Goal: Book appointment/travel/reservation

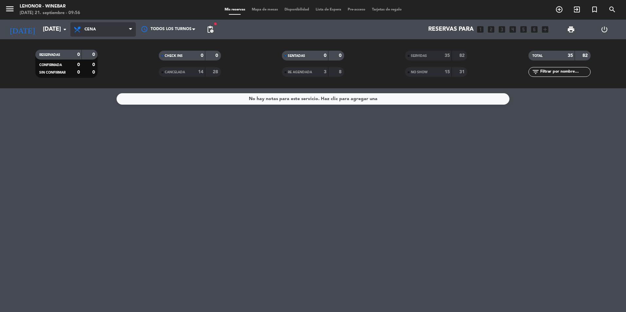
click at [79, 29] on icon at bounding box center [77, 30] width 9 height 8
click at [3, 3] on div "menu [PERSON_NAME][DATE] 21. septiembre - 09:56" at bounding box center [78, 9] width 157 height 15
click at [15, 11] on span "menu" at bounding box center [12, 9] width 15 height 15
click at [14, 5] on span "menu" at bounding box center [12, 9] width 15 height 15
click at [11, 7] on icon "menu" at bounding box center [10, 9] width 10 height 10
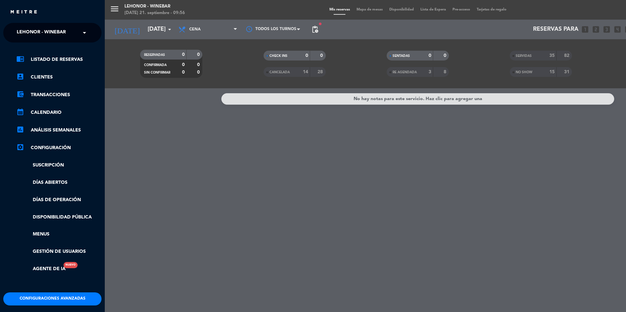
click at [84, 31] on span at bounding box center [86, 33] width 11 height 14
click at [76, 54] on div "Lehonor - Brasas & Resto" at bounding box center [53, 51] width 98 height 10
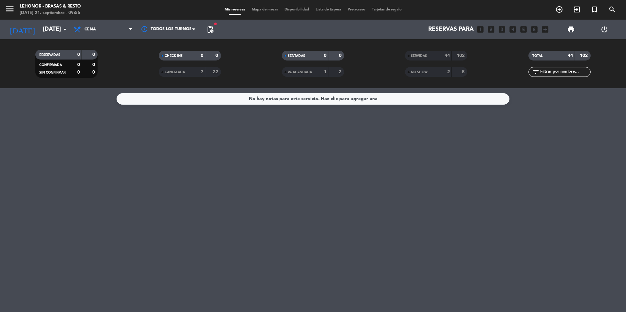
click at [86, 37] on div "Todos los servicios Almuerzo Cena Cena Todos los servicios Almuerzo Cena" at bounding box center [102, 30] width 65 height 20
click at [90, 28] on span "Cena" at bounding box center [89, 29] width 11 height 5
click at [95, 59] on div "menu [PERSON_NAME] - Brasas & Resto [DATE] 21. septiembre - 09:56 Mis reservas …" at bounding box center [313, 44] width 626 height 88
click at [60, 26] on input "[DATE]" at bounding box center [78, 29] width 76 height 13
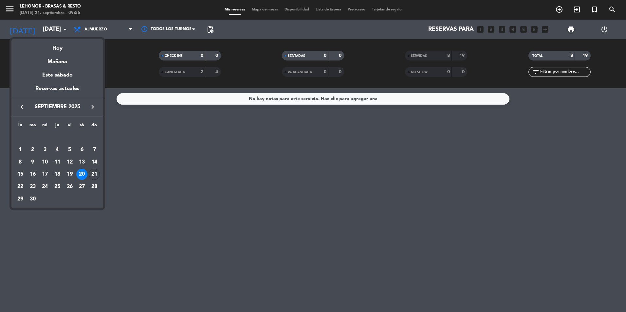
click at [93, 173] on div "21" at bounding box center [94, 174] width 11 height 11
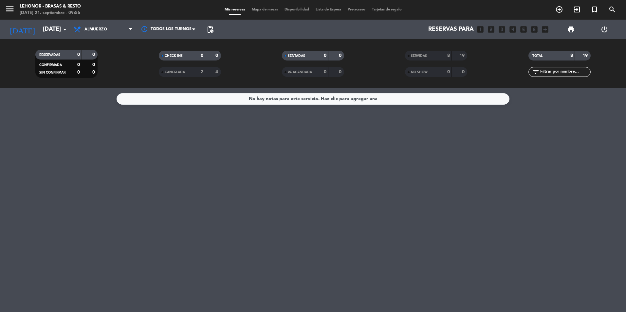
type input "[DATE]"
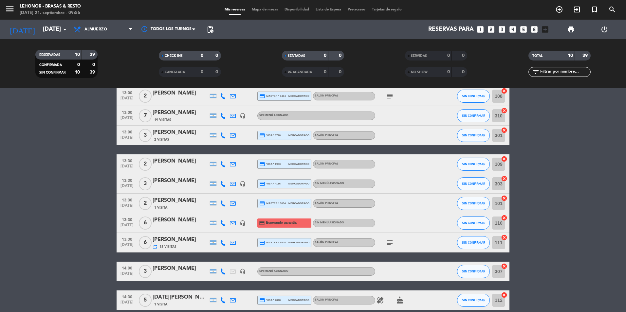
scroll to position [63, 0]
